Goal: Task Accomplishment & Management: Manage account settings

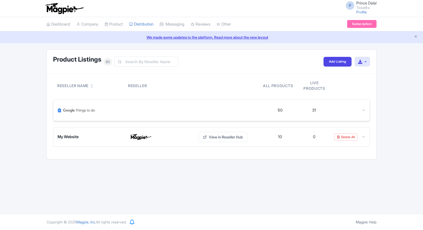
click at [367, 112] on div "50 31" at bounding box center [211, 110] width 317 height 21
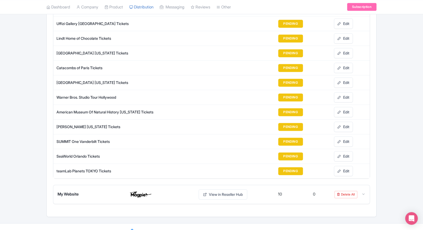
scroll to position [695, 0]
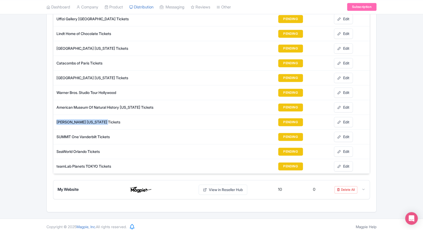
drag, startPoint x: 55, startPoint y: 118, endPoint x: 108, endPoint y: 120, distance: 52.4
click at [108, 120] on td "[PERSON_NAME] [US_STATE] Tickets" at bounding box center [132, 122] width 158 height 15
copy div "Madame Tussauds [US_STATE]"
drag, startPoint x: 57, startPoint y: 132, endPoint x: 44, endPoint y: 136, distance: 13.7
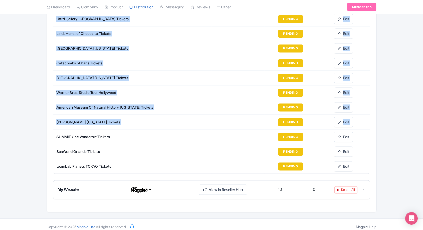
drag, startPoint x: 44, startPoint y: 136, endPoint x: 36, endPoint y: 138, distance: 7.8
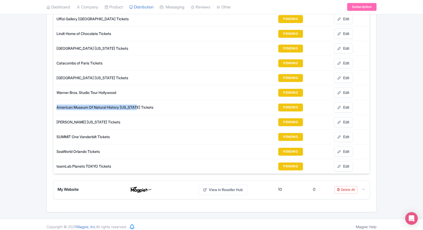
drag, startPoint x: 55, startPoint y: 102, endPoint x: 139, endPoint y: 105, distance: 84.0
click at [139, 105] on td "American Museum Of Natural History [US_STATE] Tickets" at bounding box center [132, 107] width 158 height 15
copy div "American Museum Of Natural History [US_STATE]"
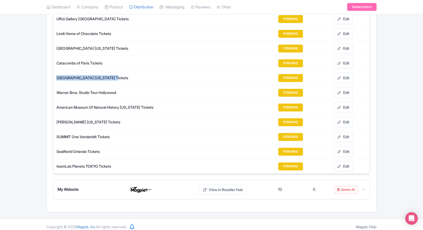
drag, startPoint x: 56, startPoint y: 74, endPoint x: 112, endPoint y: 69, distance: 55.9
click at [112, 70] on td "[GEOGRAPHIC_DATA] [US_STATE] Tickets" at bounding box center [132, 77] width 158 height 15
copy div "[GEOGRAPHIC_DATA] [US_STATE]"
drag, startPoint x: 57, startPoint y: 46, endPoint x: 124, endPoint y: 45, distance: 67.6
click at [124, 46] on div "[GEOGRAPHIC_DATA] [US_STATE] Tickets" at bounding box center [134, 49] width 155 height 6
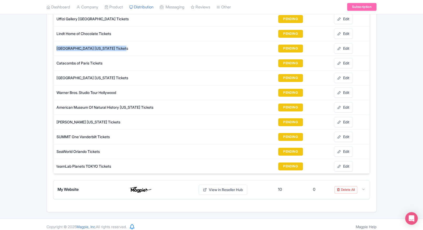
copy div "[GEOGRAPHIC_DATA][US_STATE]"
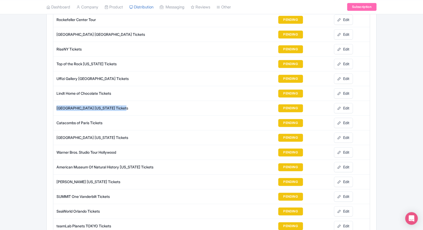
scroll to position [633, 0]
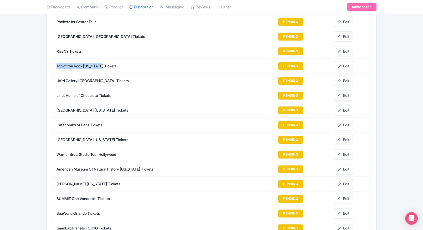
drag, startPoint x: 55, startPoint y: 63, endPoint x: 103, endPoint y: 62, distance: 48.1
click at [103, 62] on td "Top of the Rock [US_STATE] Tickets" at bounding box center [132, 66] width 158 height 15
copy div "Top of the Rock [US_STATE]"
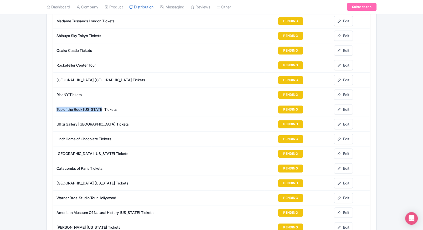
scroll to position [586, 0]
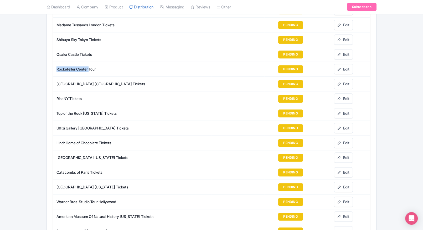
drag, startPoint x: 55, startPoint y: 68, endPoint x: 90, endPoint y: 65, distance: 34.8
click at [90, 65] on td "Rockefeller Center Tour" at bounding box center [132, 69] width 158 height 15
copy div "[GEOGRAPHIC_DATA]"
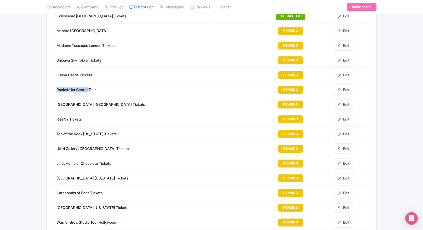
scroll to position [565, 0]
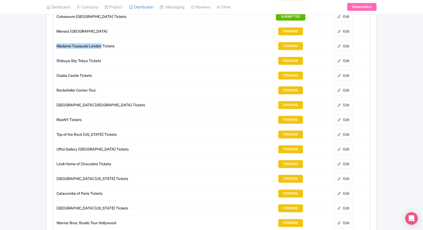
drag, startPoint x: 56, startPoint y: 44, endPoint x: 104, endPoint y: 45, distance: 47.4
click at [104, 45] on td "Madame Tussauds London Tickets" at bounding box center [132, 46] width 158 height 15
copy div "Madame Tussauds [GEOGRAPHIC_DATA]"
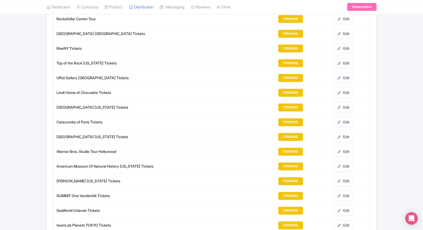
scroll to position [637, 0]
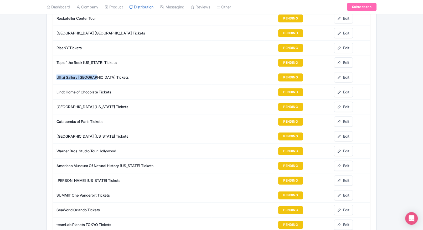
drag, startPoint x: 55, startPoint y: 72, endPoint x: 95, endPoint y: 74, distance: 40.1
click at [95, 74] on td "Uffizi Gallery [GEOGRAPHIC_DATA] Tickets" at bounding box center [132, 77] width 158 height 15
copy div "Uffizi Gallery [GEOGRAPHIC_DATA]"
